Goal: Information Seeking & Learning: Find specific fact

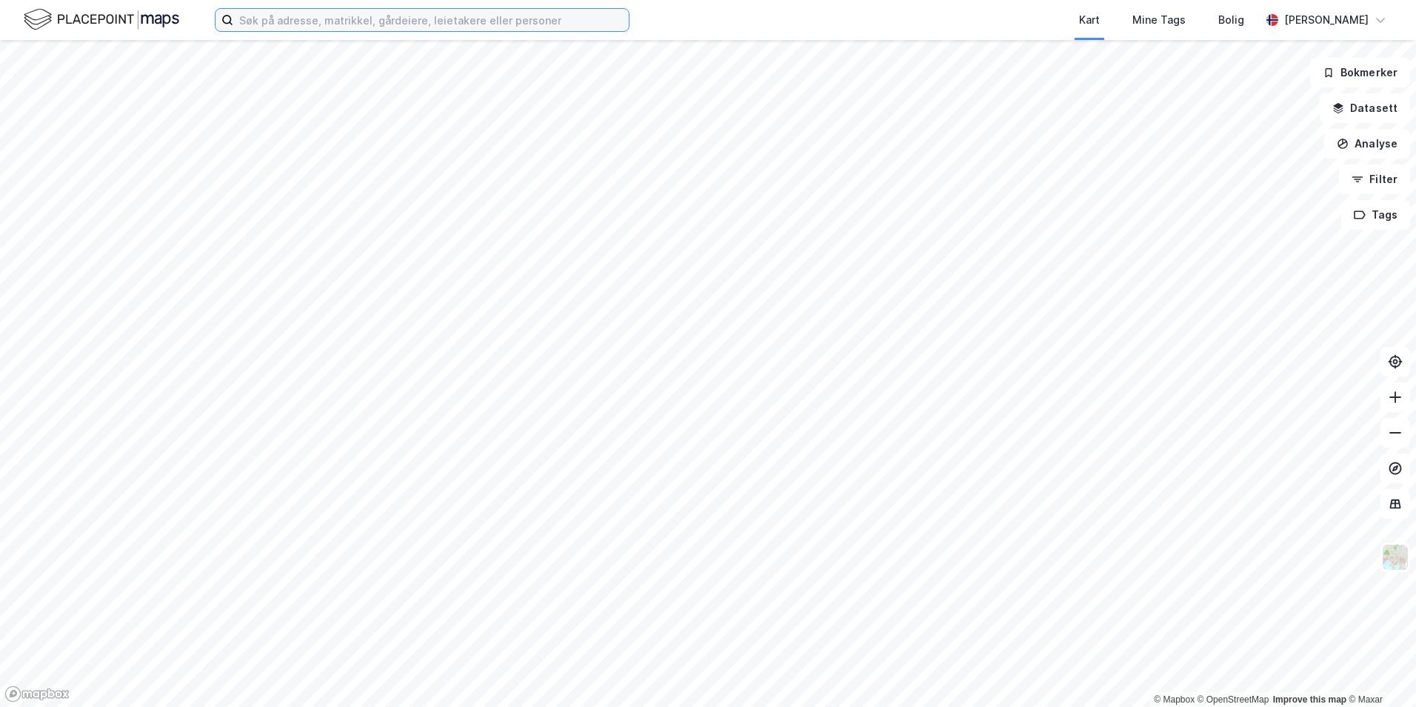
click at [410, 16] on input at bounding box center [430, 20] width 395 height 22
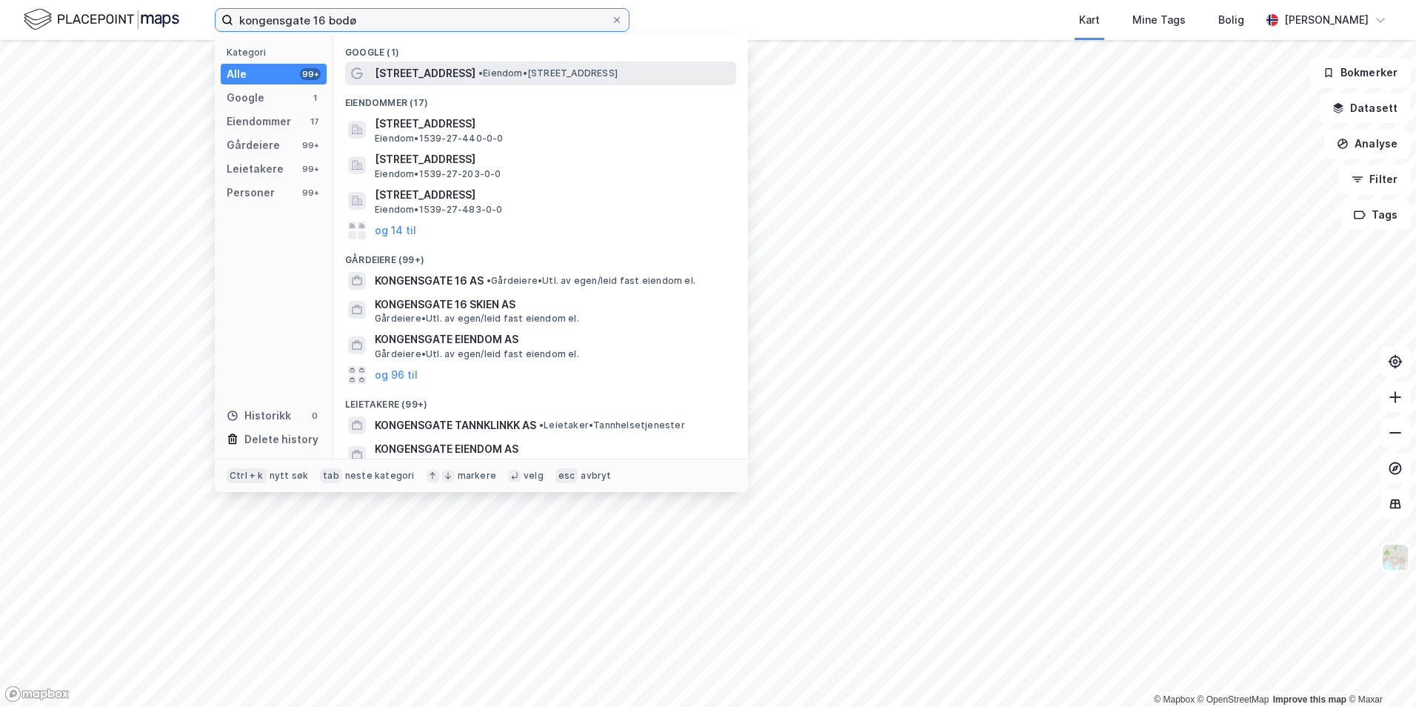
type input "kongensgate 16 bodø"
click at [480, 72] on span "• Eiendom • [STREET_ADDRESS]" at bounding box center [547, 73] width 139 height 12
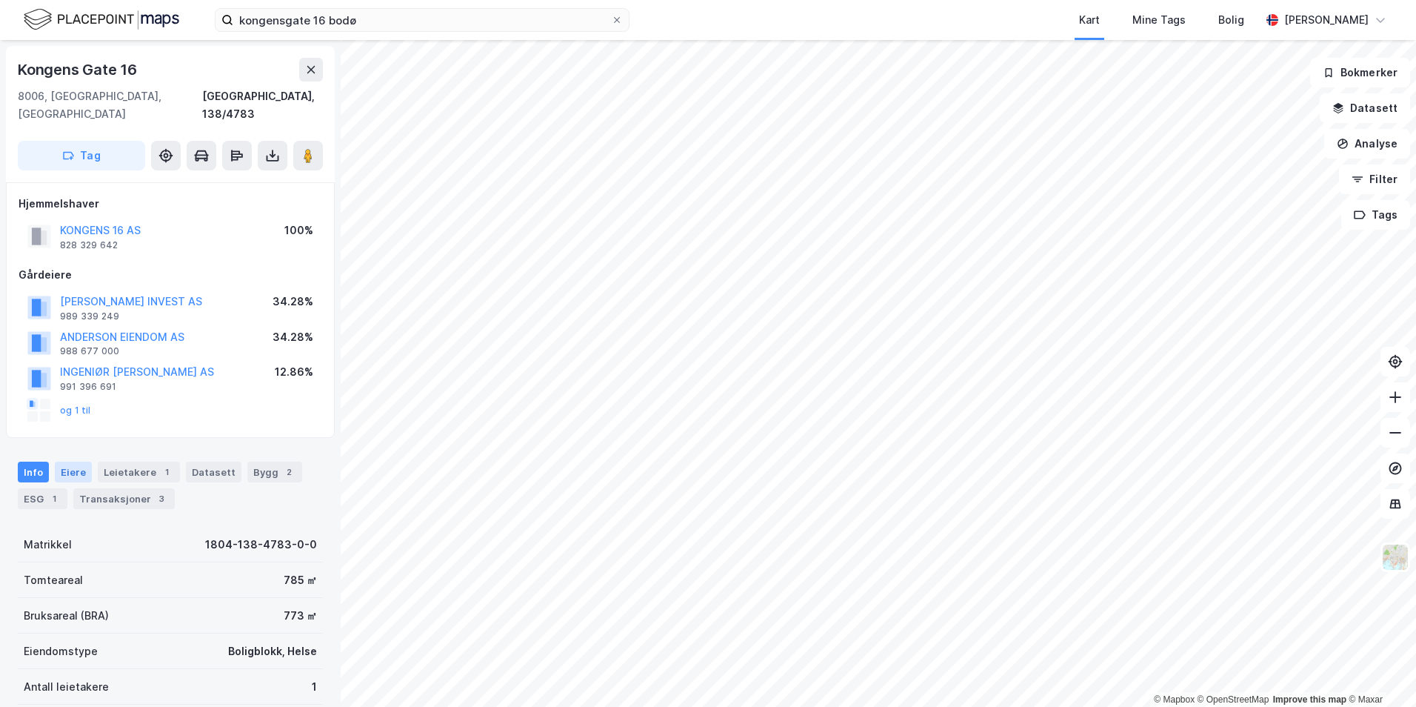
click at [87, 461] on div "Eiere" at bounding box center [73, 471] width 37 height 21
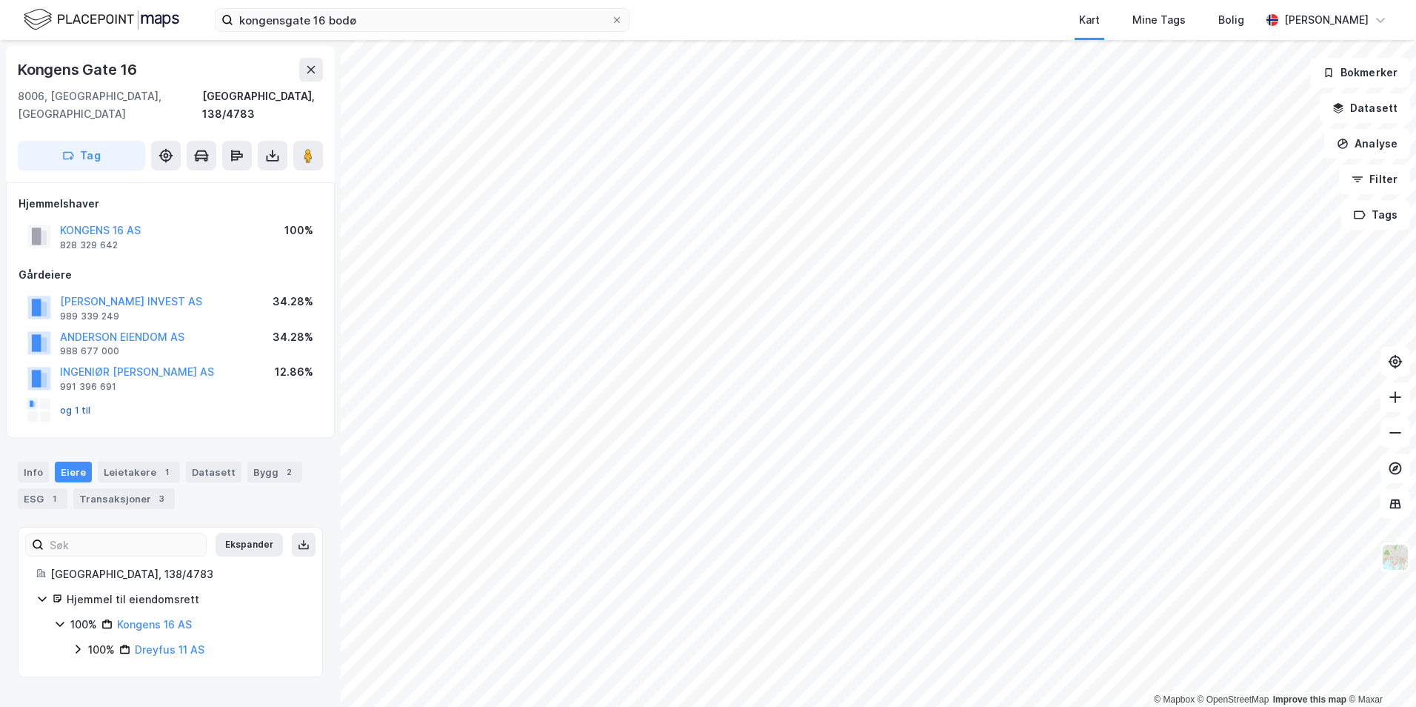
click at [0, 0] on button "og 1 til" at bounding box center [0, 0] width 0 height 0
